Goal: Task Accomplishment & Management: Manage account settings

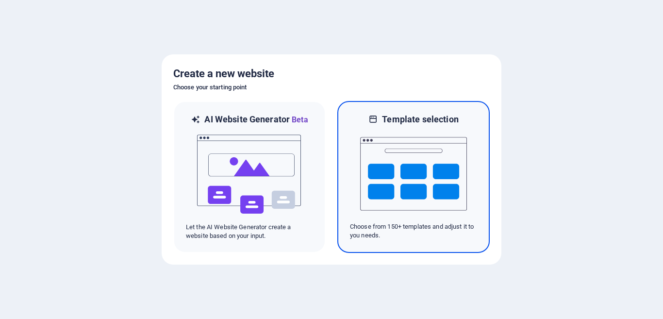
click at [466, 169] on img at bounding box center [413, 173] width 107 height 97
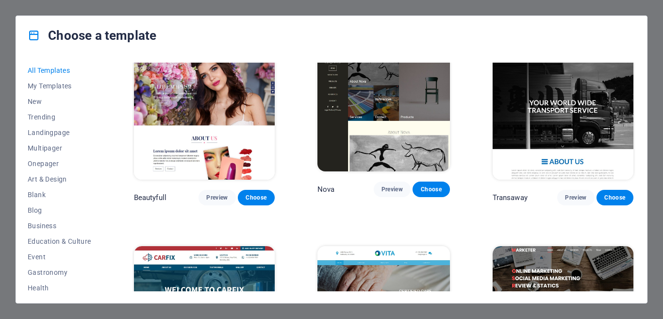
scroll to position [7752, 0]
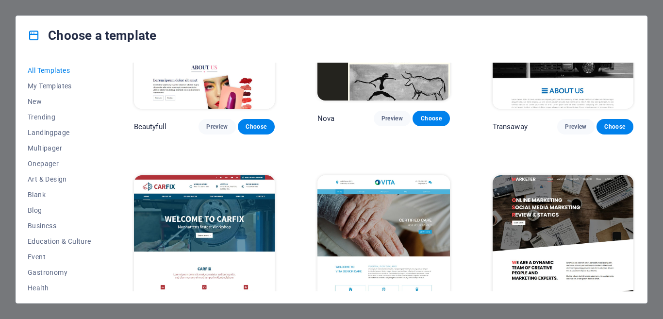
click at [246, 319] on span "Choose" at bounding box center [256, 323] width 21 height 8
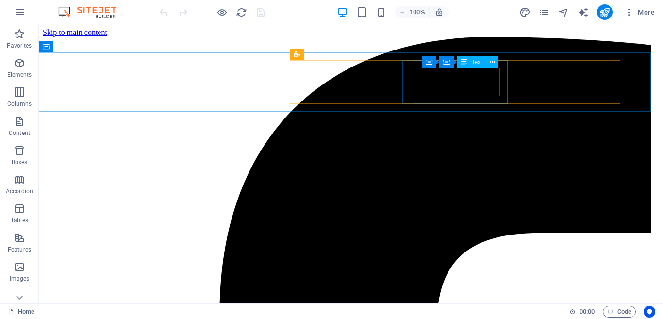
click at [475, 65] on span "Text" at bounding box center [477, 62] width 11 height 6
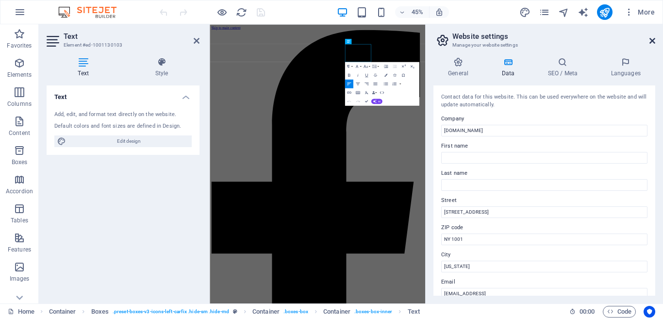
click at [652, 40] on icon at bounding box center [653, 41] width 6 height 8
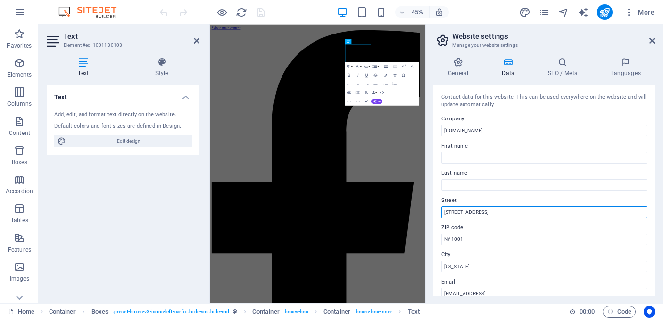
click at [502, 209] on input "[STREET_ADDRESS]" at bounding box center [544, 212] width 206 height 12
type input "7"
type input "[PERSON_NAME]"
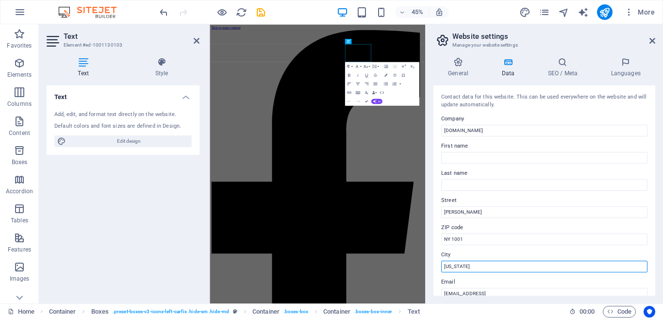
click at [491, 262] on input "[US_STATE]" at bounding box center [544, 267] width 206 height 12
type input "N"
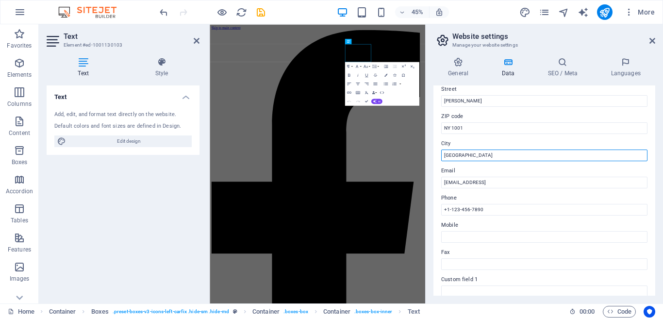
scroll to position [112, 0]
type input "[GEOGRAPHIC_DATA]"
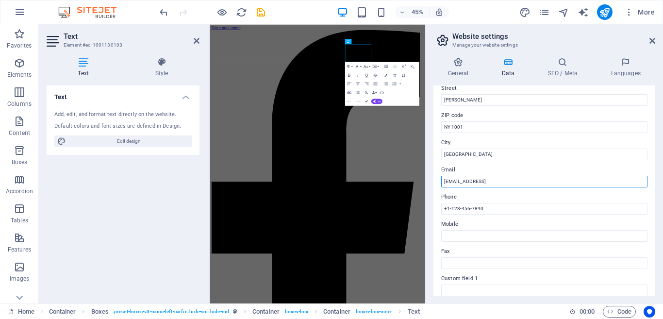
click at [569, 182] on input "[EMAIL_ADDRESS]" at bounding box center [544, 182] width 206 height 12
type input "0"
type input "[EMAIL_ADDRESS][DOMAIN_NAME]"
click at [546, 200] on label "Phone" at bounding box center [544, 197] width 206 height 12
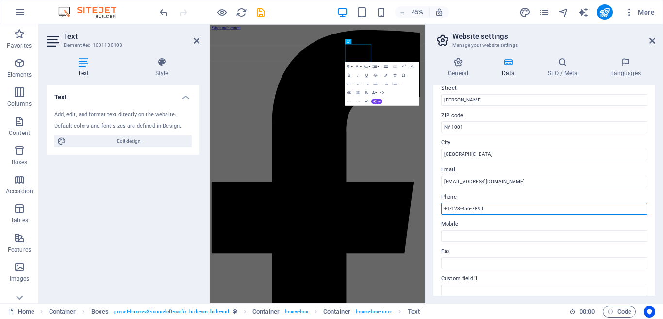
click at [546, 203] on input "+1-123-456-7890" at bounding box center [544, 209] width 206 height 12
click at [545, 207] on input "+1-123-456-7890" at bounding box center [544, 209] width 206 height 12
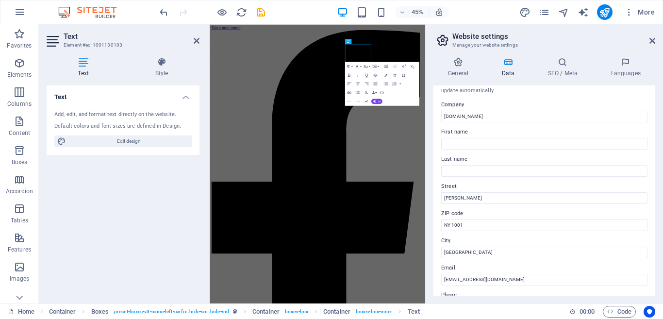
scroll to position [0, 0]
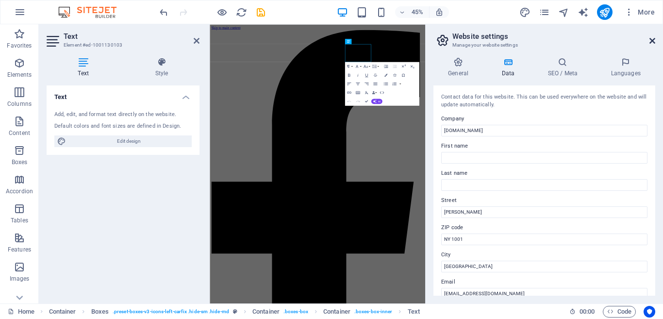
type input "[PHONE_NUMBER]"
click at [652, 44] on icon at bounding box center [653, 41] width 6 height 8
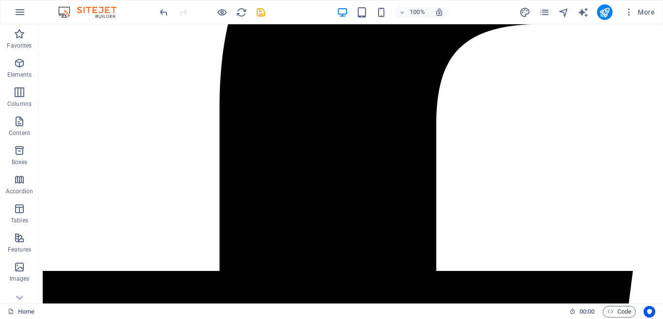
scroll to position [224, 0]
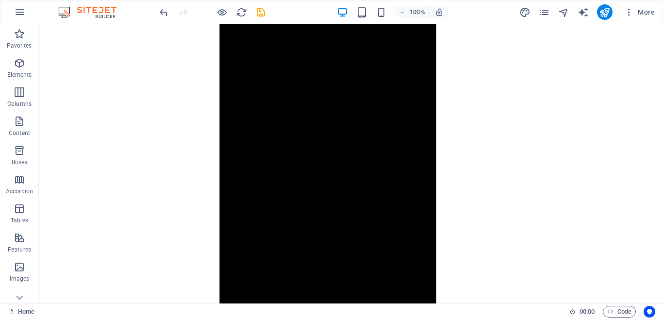
scroll to position [898, 0]
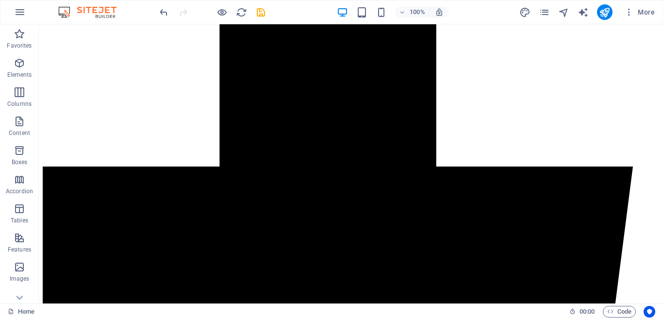
scroll to position [0, 0]
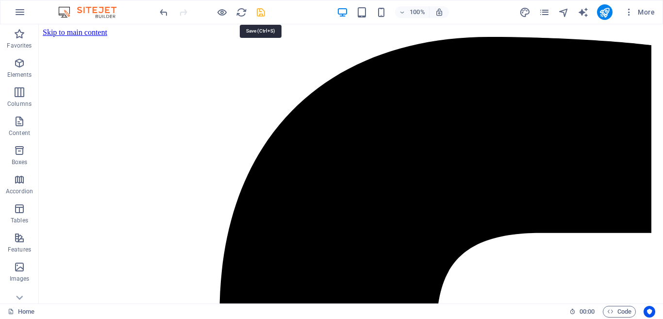
click at [260, 11] on icon "save" at bounding box center [260, 12] width 11 height 11
checkbox input "false"
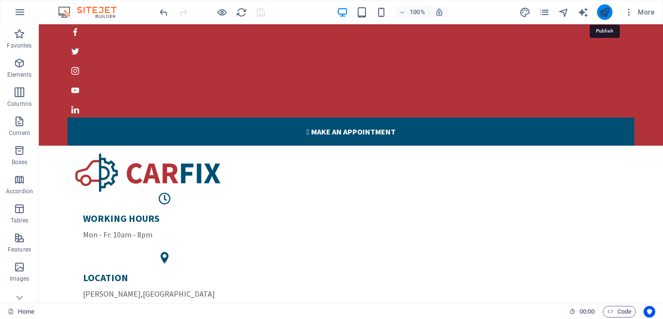
click at [604, 13] on icon "publish" at bounding box center [604, 12] width 11 height 11
